Goal: Task Accomplishment & Management: Use online tool/utility

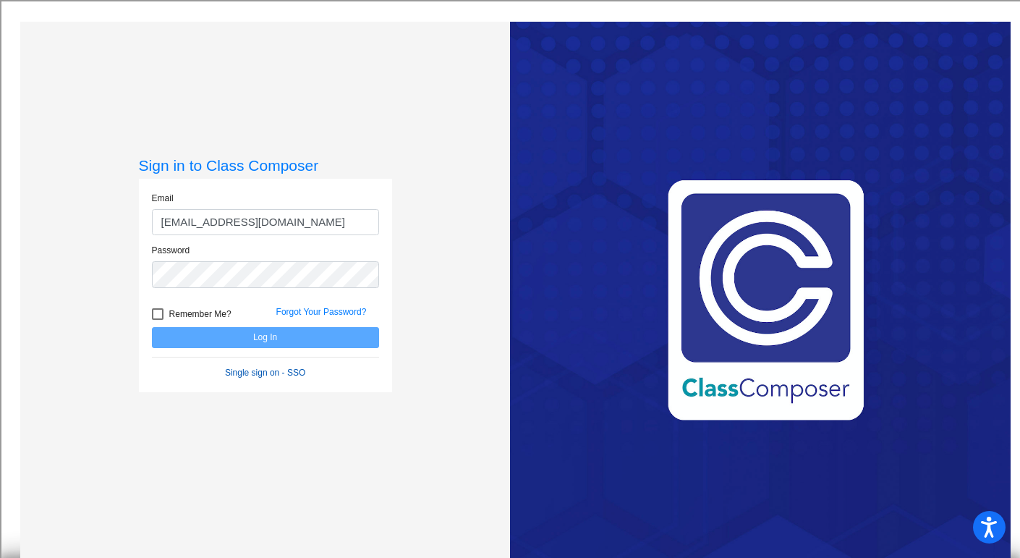
click at [262, 371] on link "Single sign on - SSO" at bounding box center [265, 373] width 80 height 10
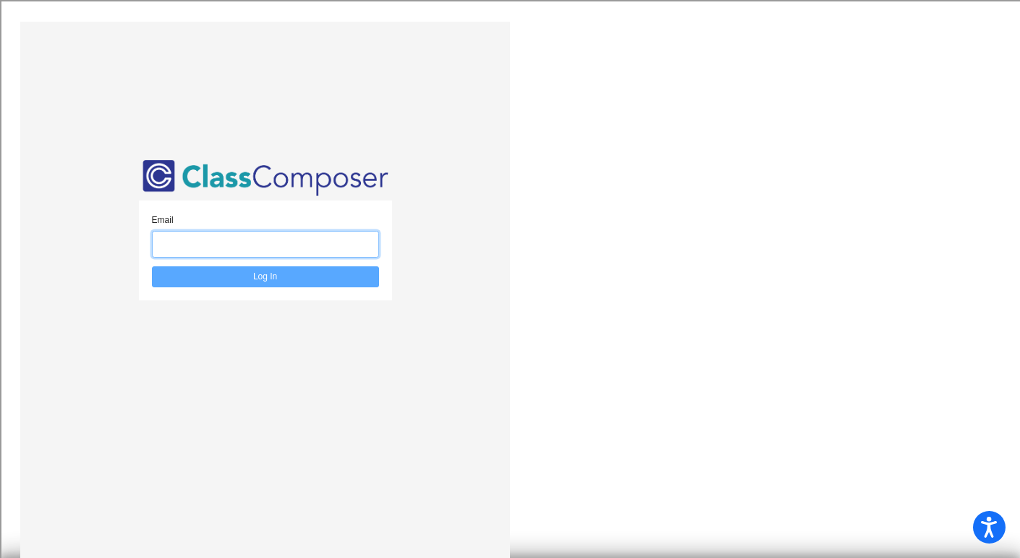
type input "bsbardella@bethlehemschools.org"
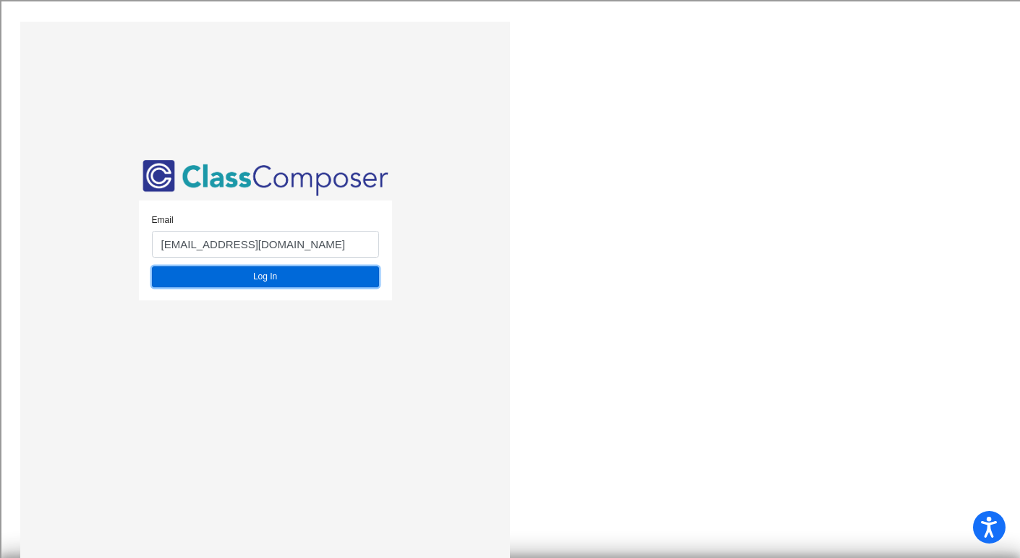
click at [271, 279] on button "Log In" at bounding box center [265, 276] width 227 height 21
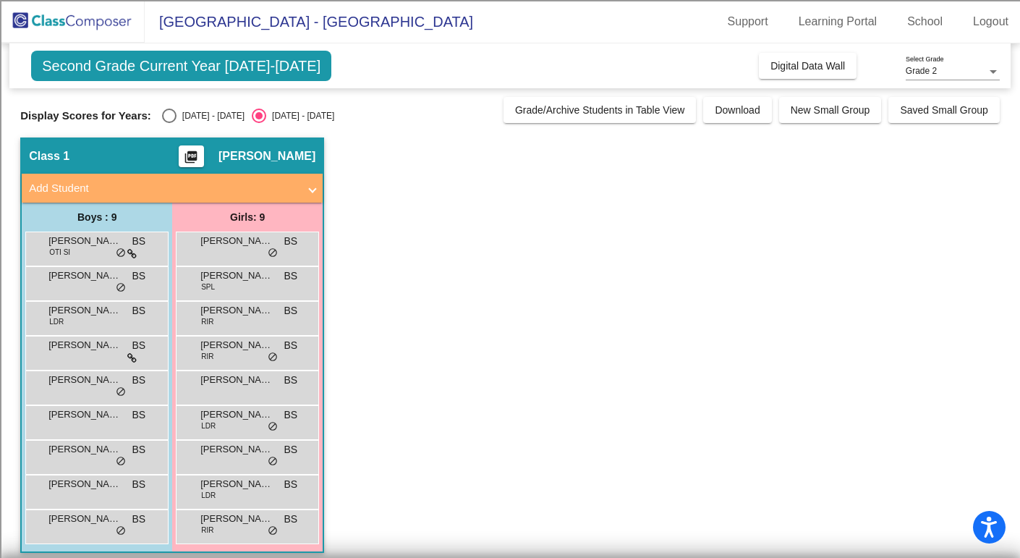
click at [162, 116] on div "Select an option" at bounding box center [169, 116] width 14 height 14
click at [169, 123] on input "[DATE] - [DATE]" at bounding box center [169, 123] width 1 height 1
radio input "true"
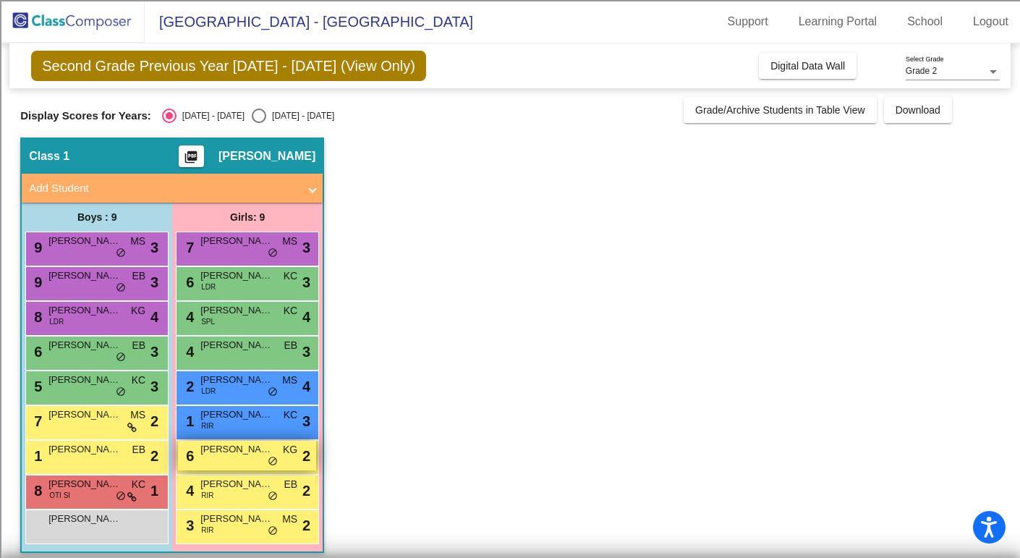
click at [208, 453] on span "[PERSON_NAME]" at bounding box center [236, 449] width 72 height 14
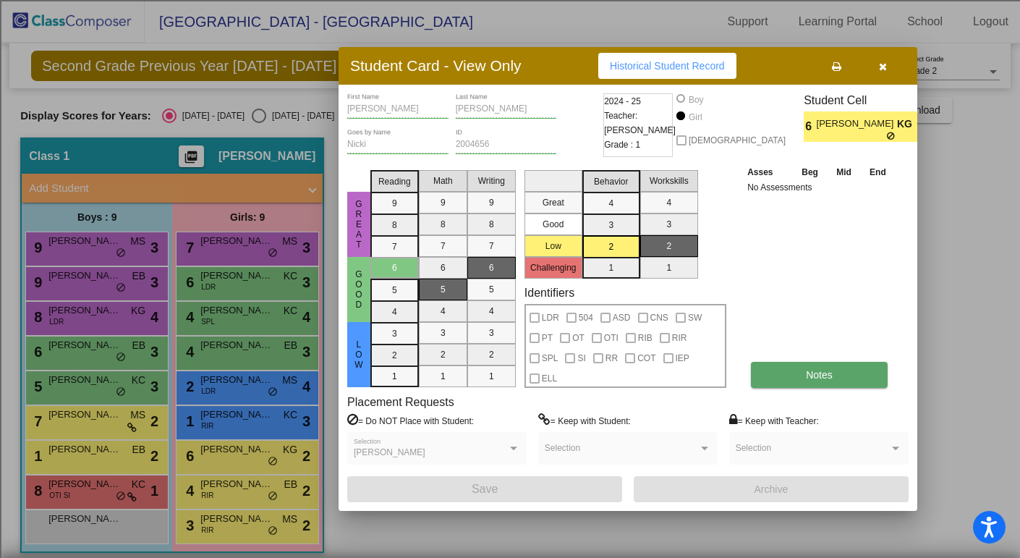
click at [844, 377] on button "Notes" at bounding box center [819, 375] width 137 height 26
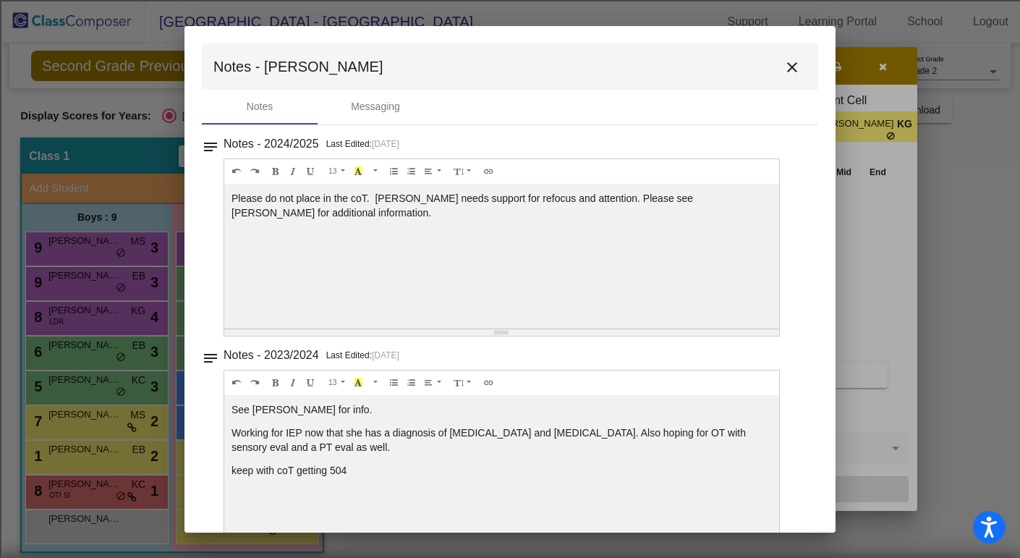
click at [785, 64] on mat-icon "close" at bounding box center [792, 67] width 17 height 17
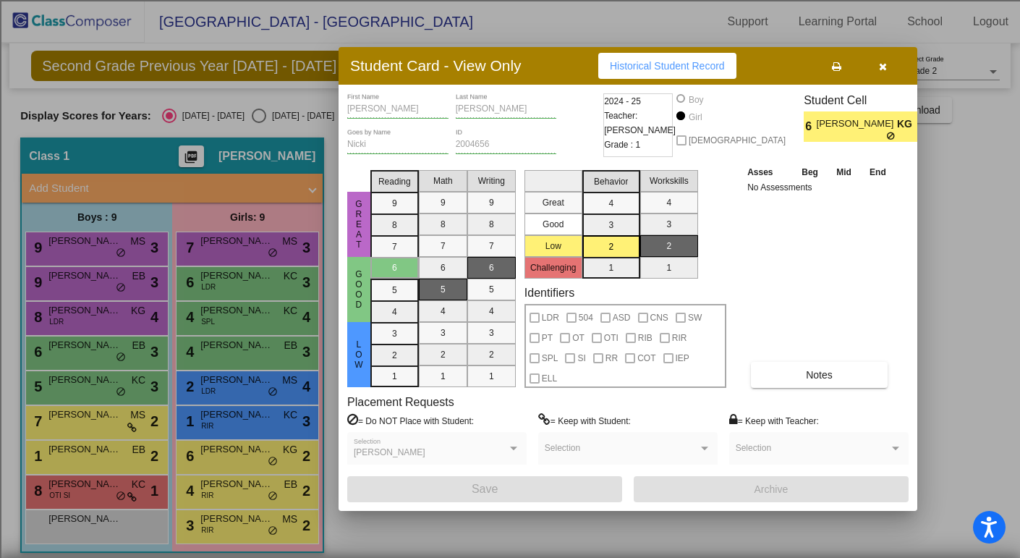
click at [884, 67] on icon "button" at bounding box center [883, 67] width 8 height 10
